Goal: Transaction & Acquisition: Download file/media

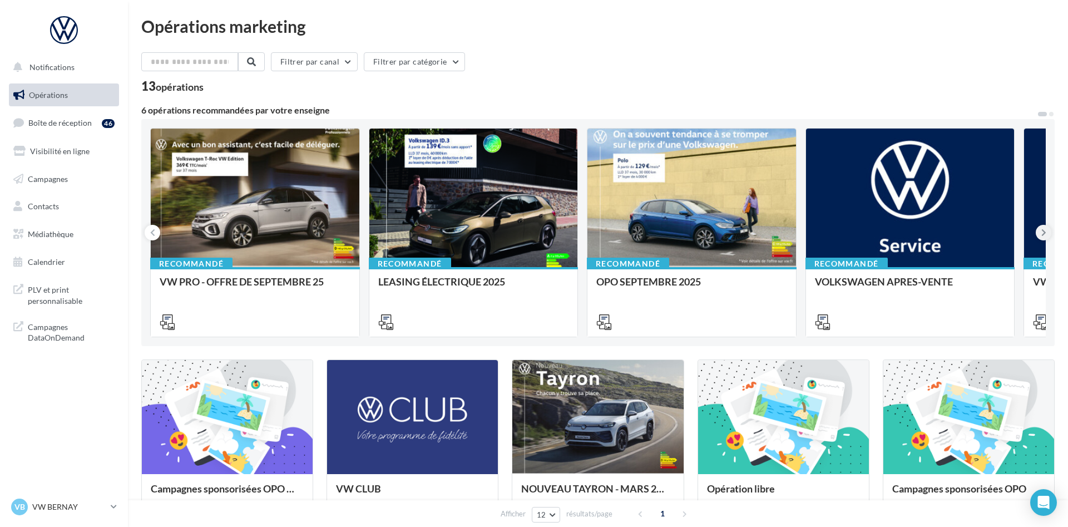
click at [1046, 235] on icon at bounding box center [1043, 232] width 5 height 11
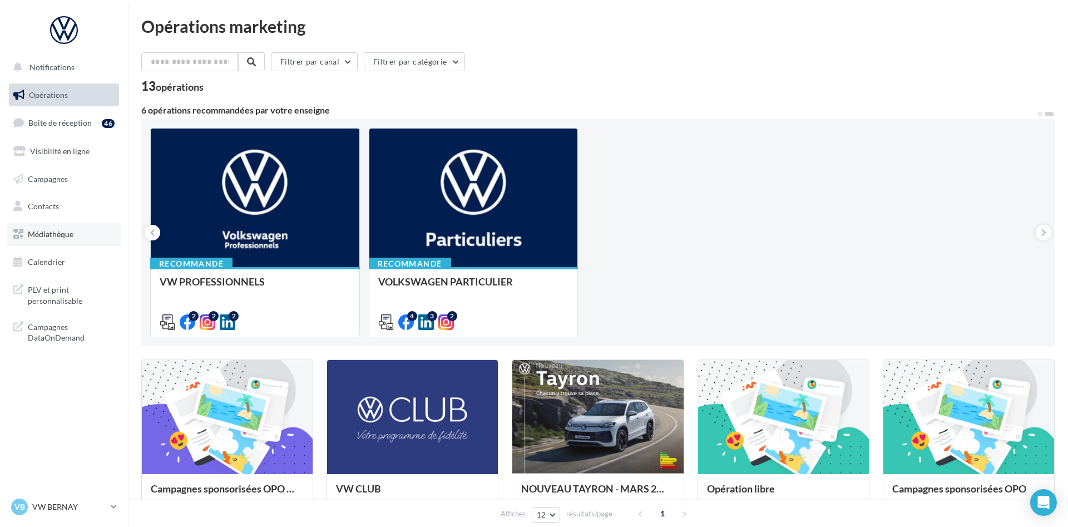
click at [73, 240] on link "Médiathèque" at bounding box center [64, 233] width 115 height 23
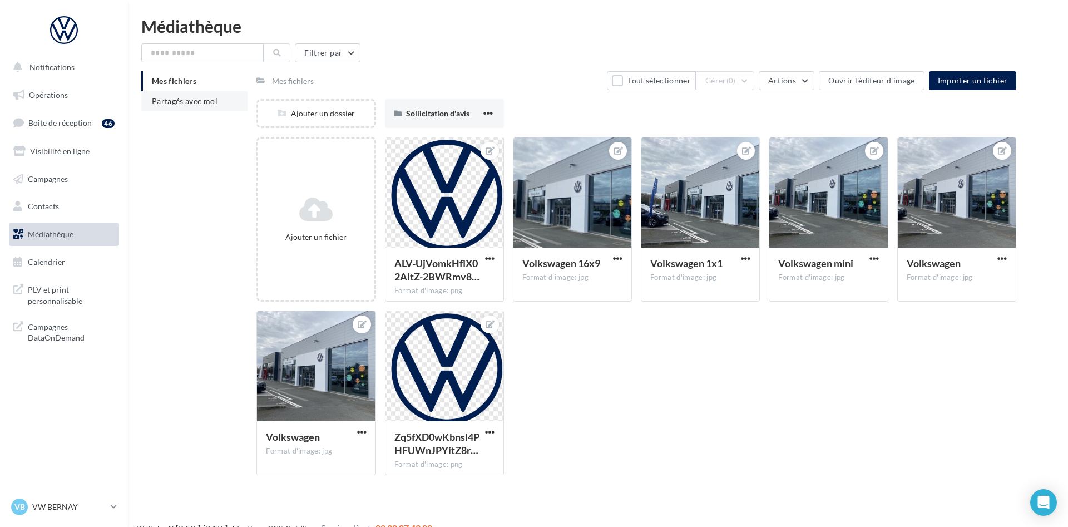
click at [198, 98] on span "Partagés avec moi" at bounding box center [185, 100] width 66 height 9
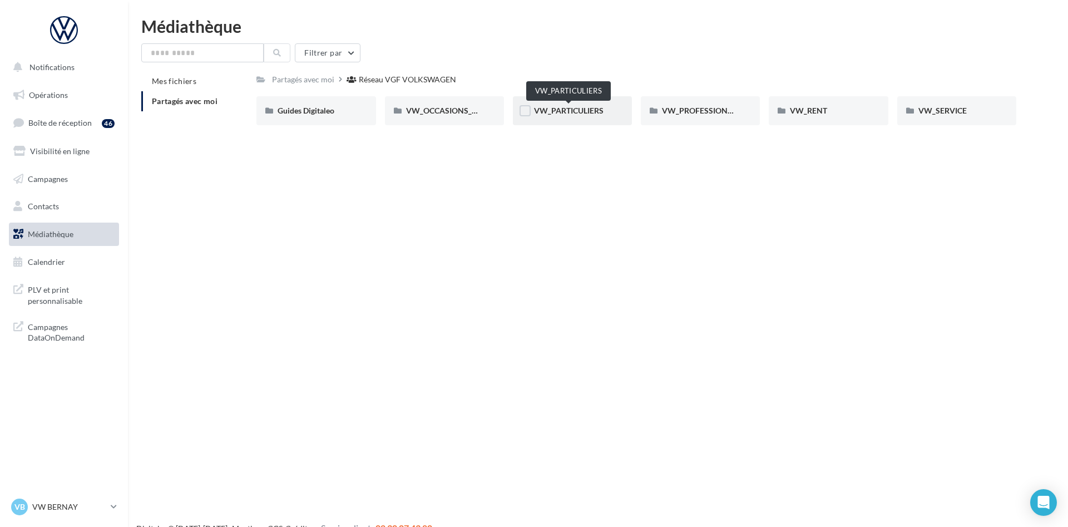
click at [566, 112] on span "VW_PARTICULIERS" at bounding box center [569, 110] width 70 height 9
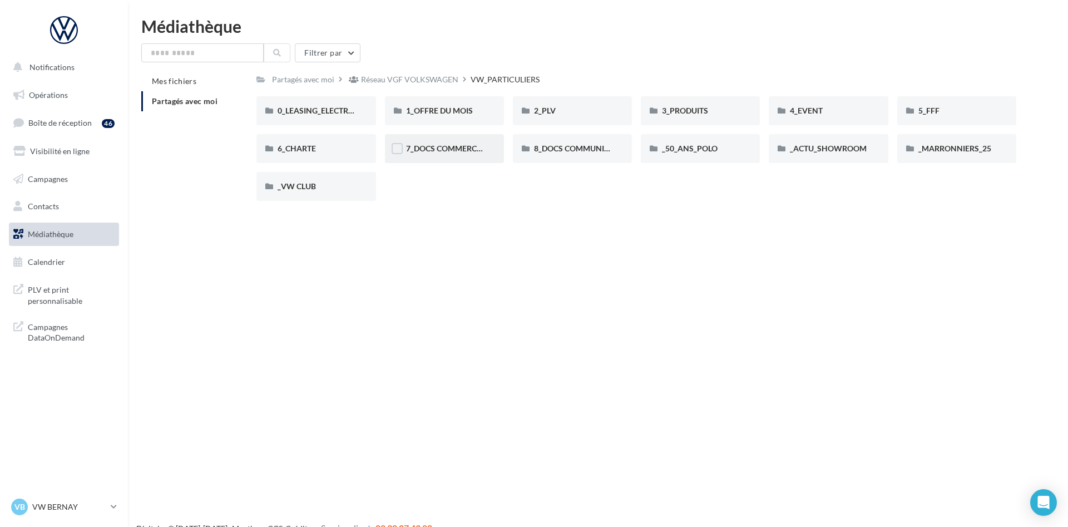
click at [451, 151] on span "7_DOCS COMMERCIAUX" at bounding box center [451, 147] width 90 height 9
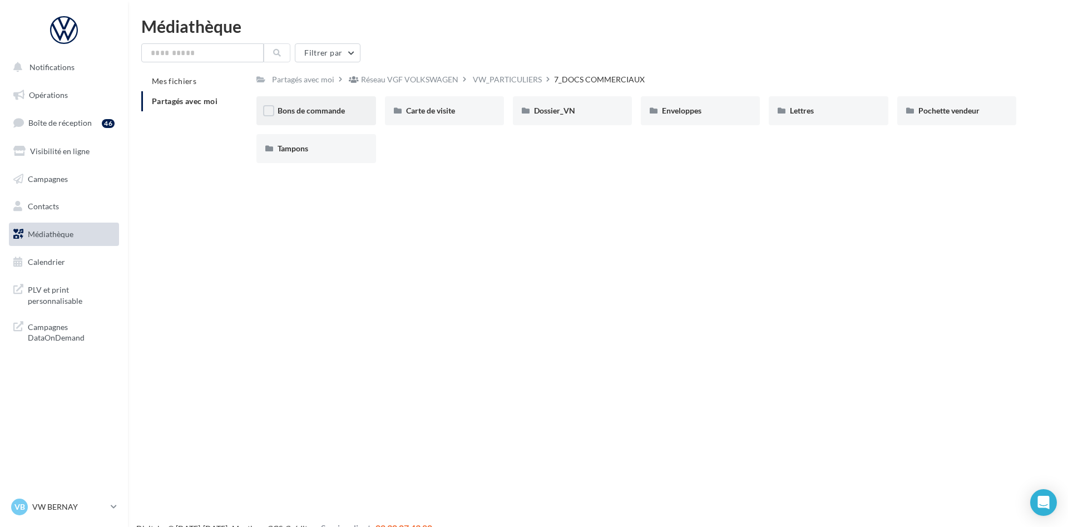
click at [326, 108] on span "Bons de commande" at bounding box center [311, 110] width 67 height 9
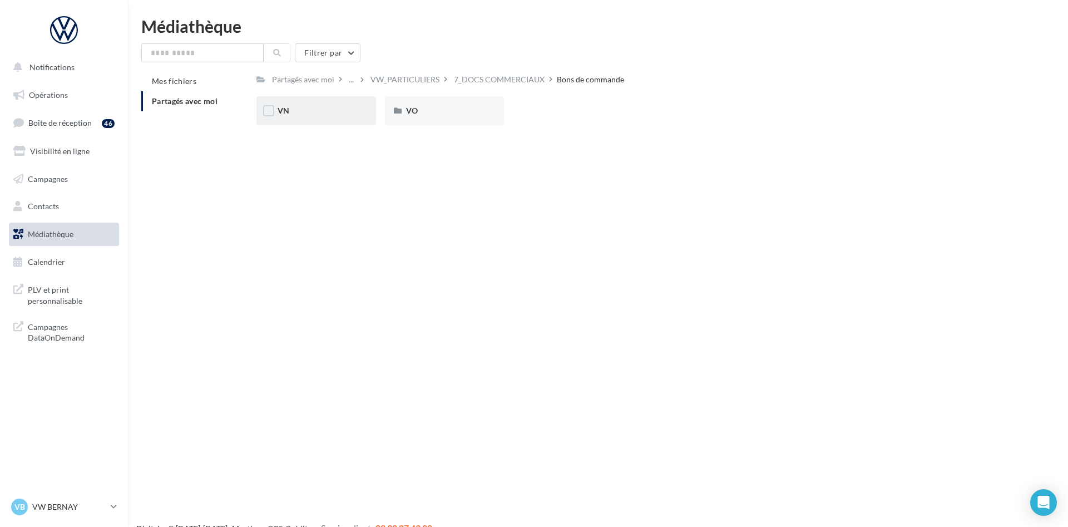
click at [350, 105] on div "VN" at bounding box center [315, 110] width 119 height 29
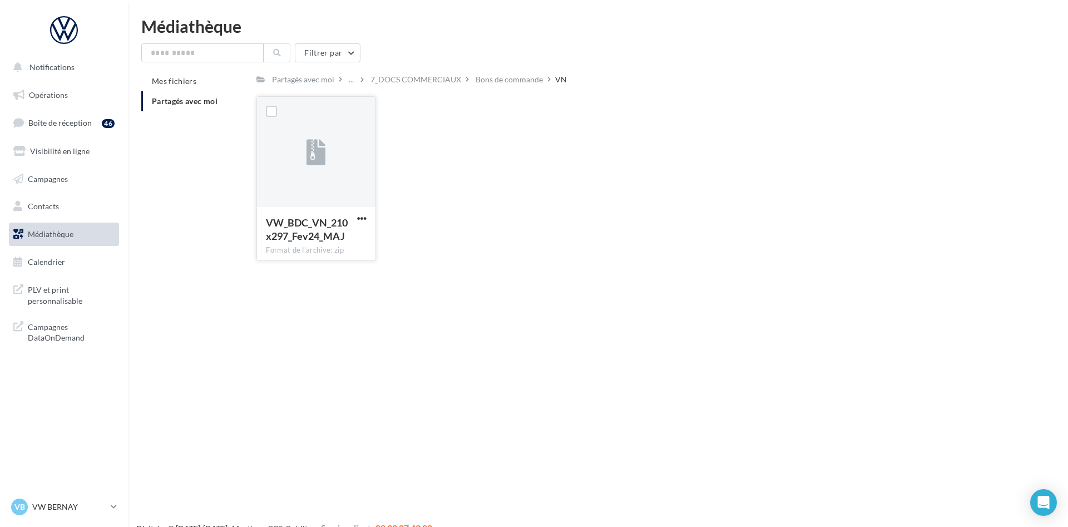
click at [337, 232] on span "VW_BDC_VN_210x297_Fev24_MAJ" at bounding box center [307, 229] width 82 height 26
click at [360, 219] on span "button" at bounding box center [361, 218] width 9 height 9
click at [338, 242] on button "Télécharger" at bounding box center [313, 240] width 111 height 29
click at [830, 21] on div "Médiathèque" at bounding box center [597, 26] width 913 height 17
click at [932, 242] on div "VW_BDC_VN_210x297_Fev24_MAJ Format de l'archive: zip VW_BDC_VN_210x297_Fev24_MAJ" at bounding box center [640, 183] width 769 height 174
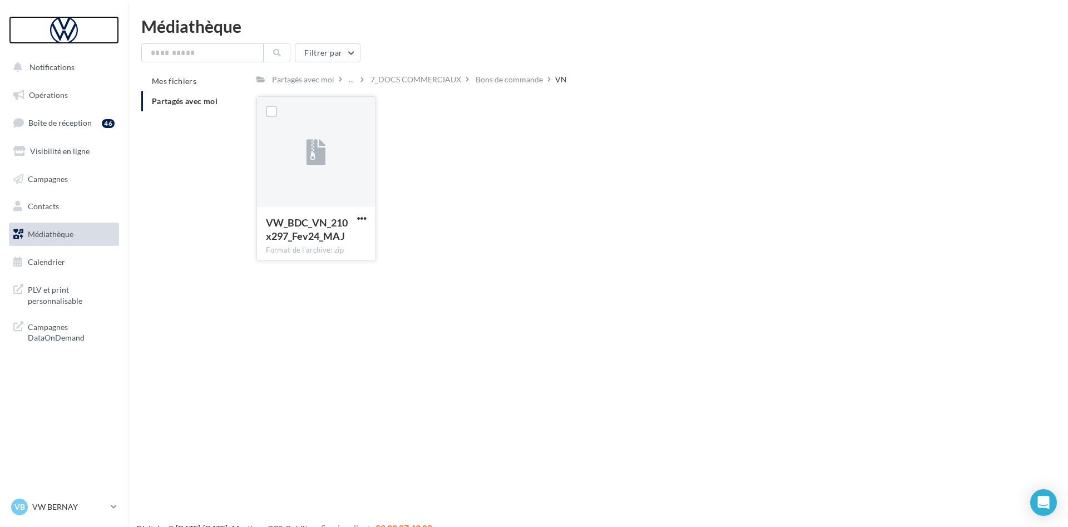
click at [71, 32] on div at bounding box center [63, 30] width 89 height 28
